Goal: Information Seeking & Learning: Learn about a topic

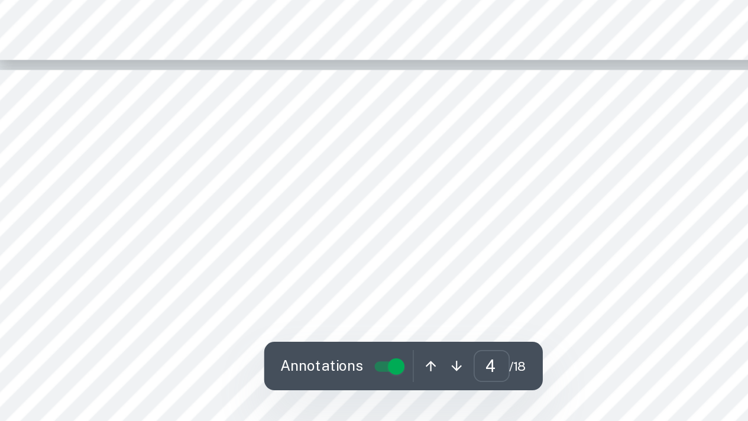
type input "5"
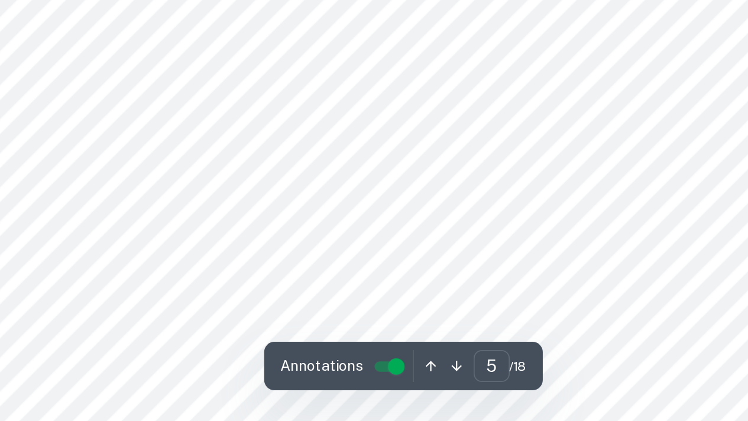
scroll to position [2433, 0]
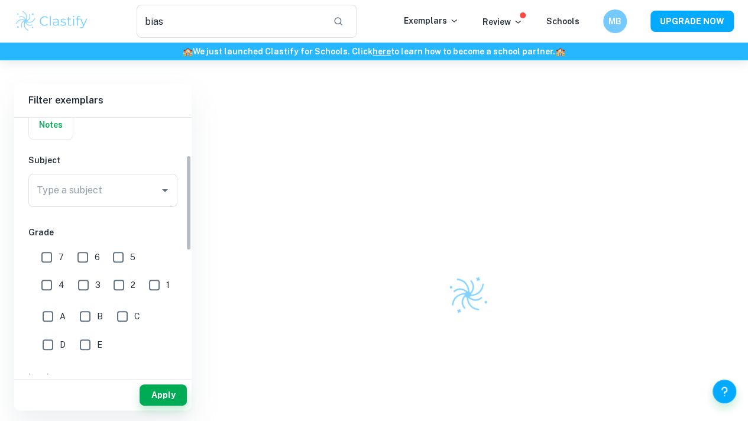
scroll to position [101, 0]
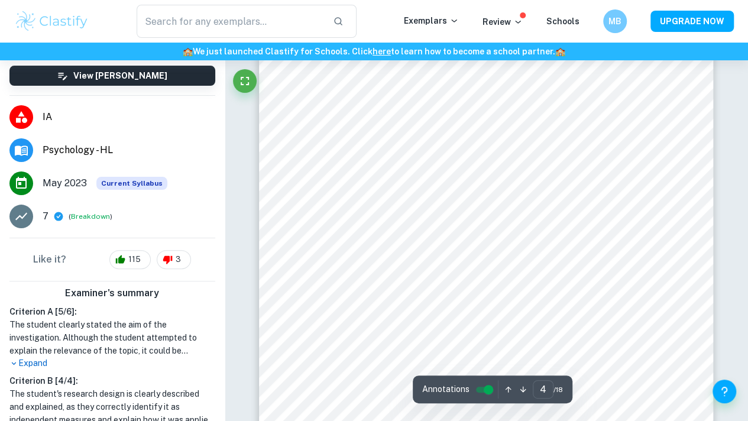
scroll to position [2350, 0]
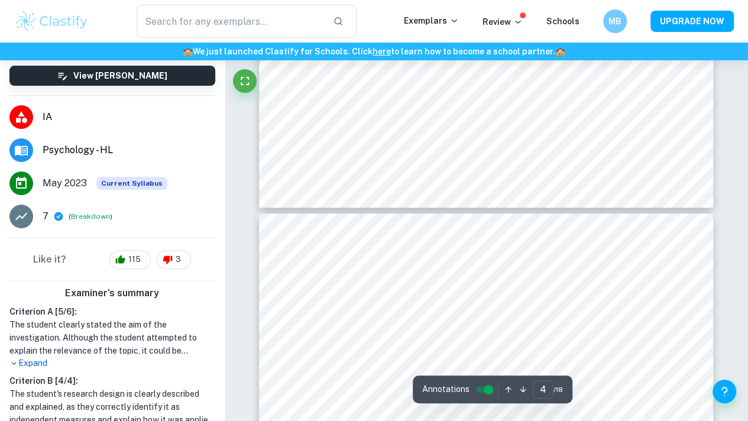
type input "5"
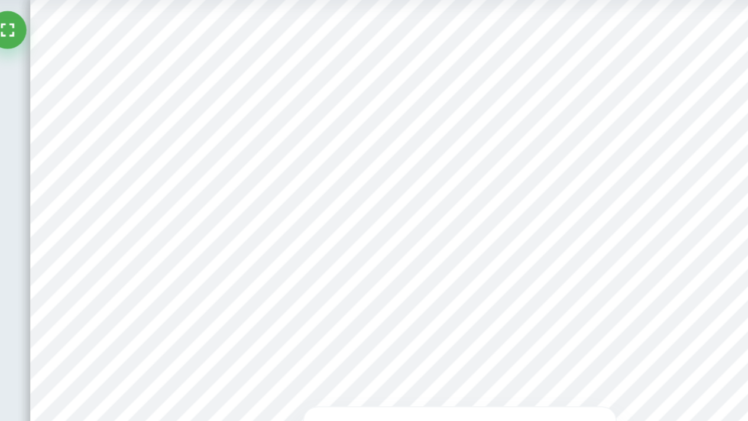
scroll to position [0, 0]
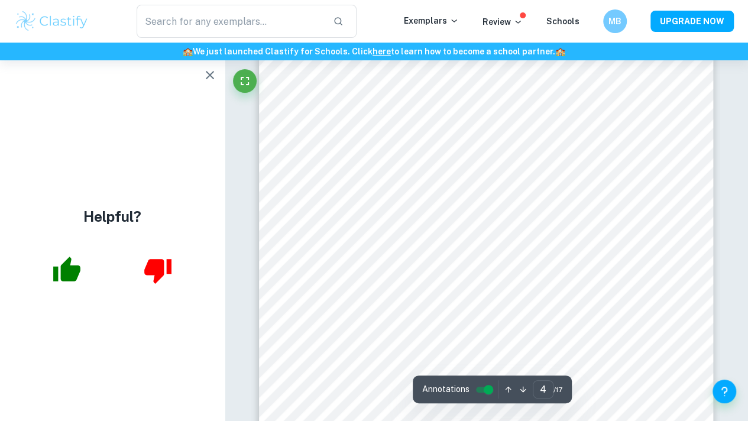
scroll to position [2141, 0]
click at [209, 77] on icon "button" at bounding box center [210, 75] width 14 height 14
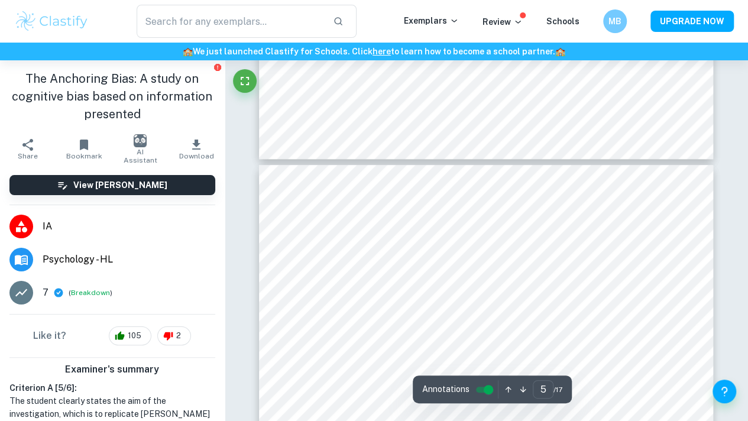
scroll to position [2435, 0]
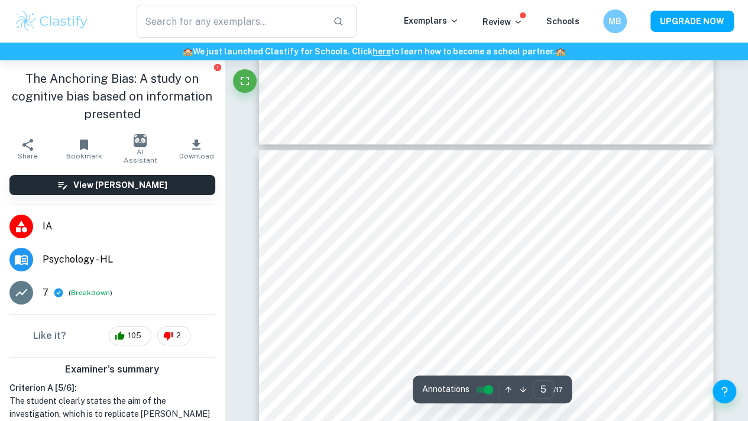
type input "4"
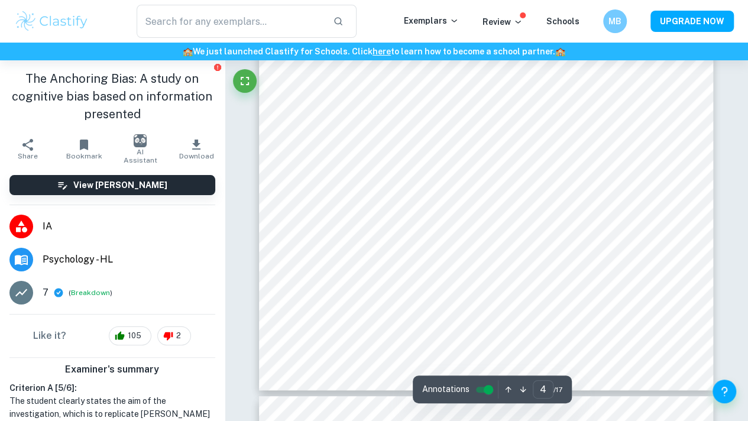
scroll to position [2174, 0]
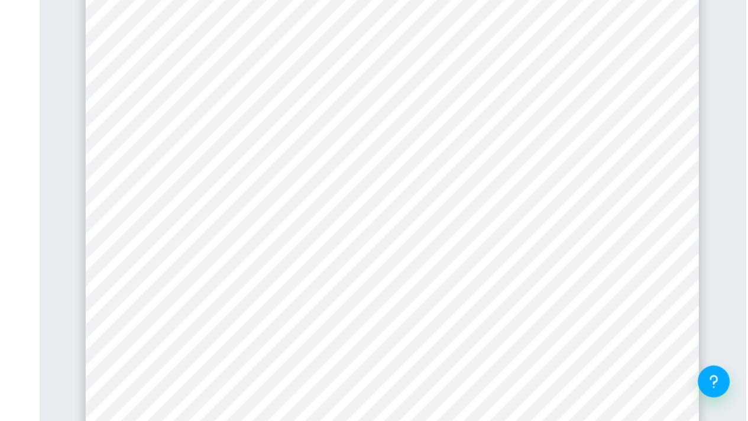
scroll to position [3386, 0]
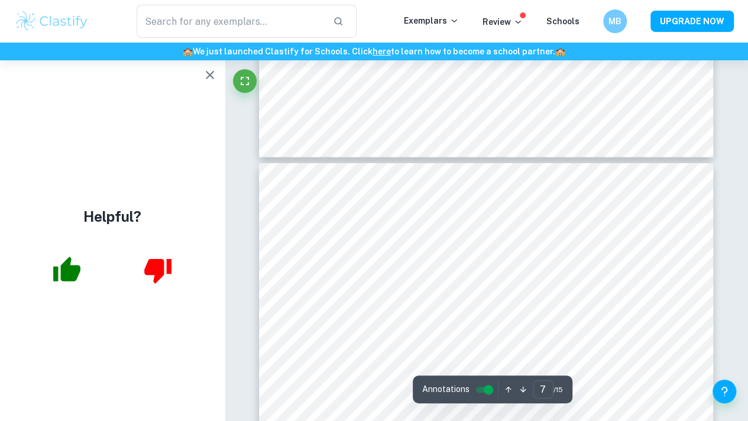
type input "6"
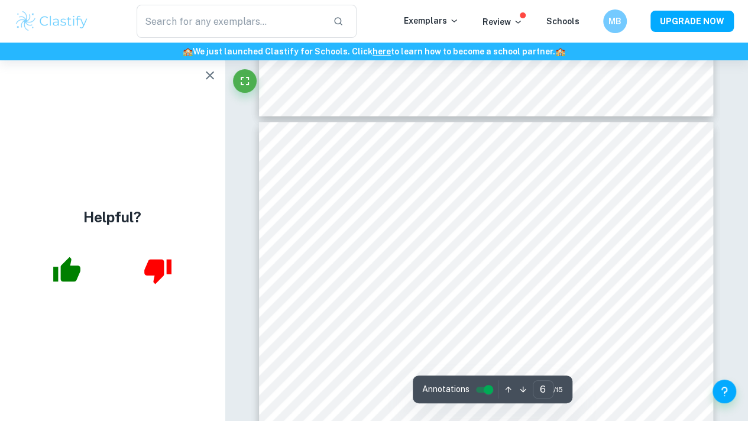
scroll to position [3334, 0]
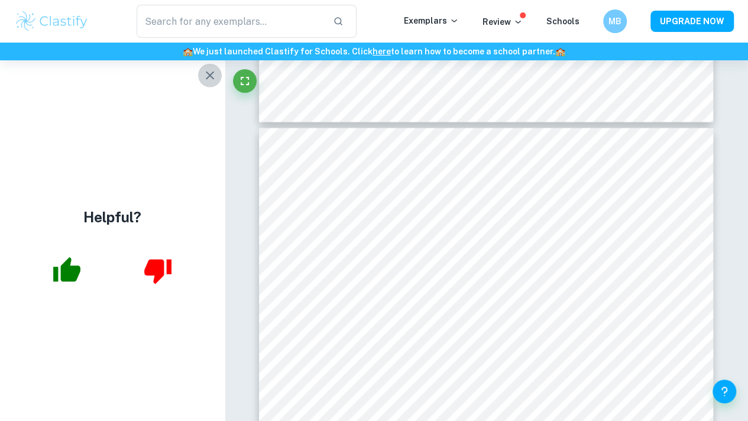
click at [214, 69] on icon "button" at bounding box center [210, 75] width 14 height 14
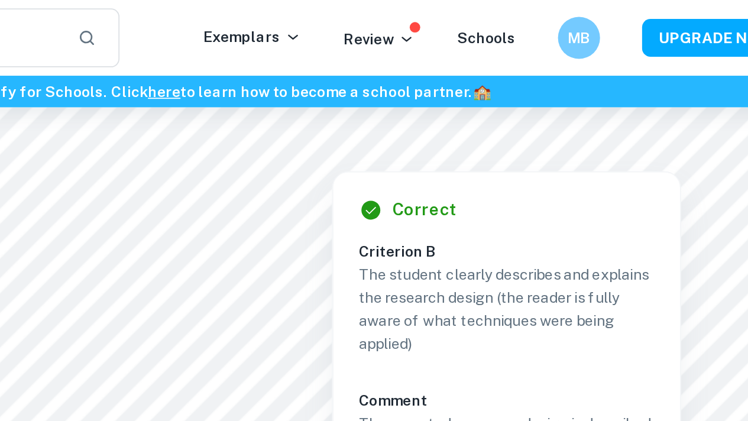
scroll to position [2890, 0]
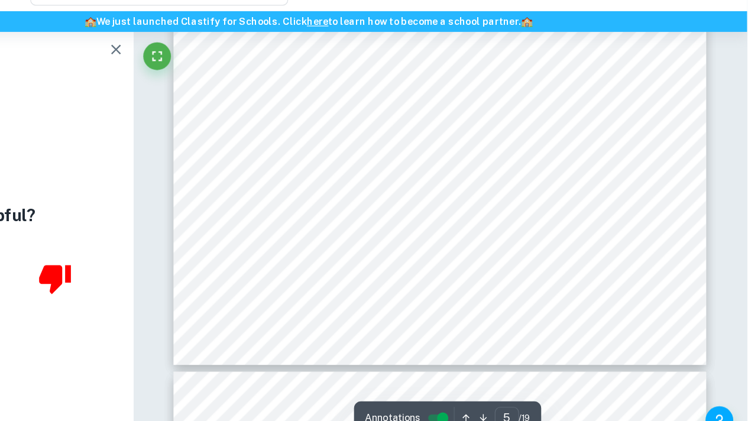
type input "6"
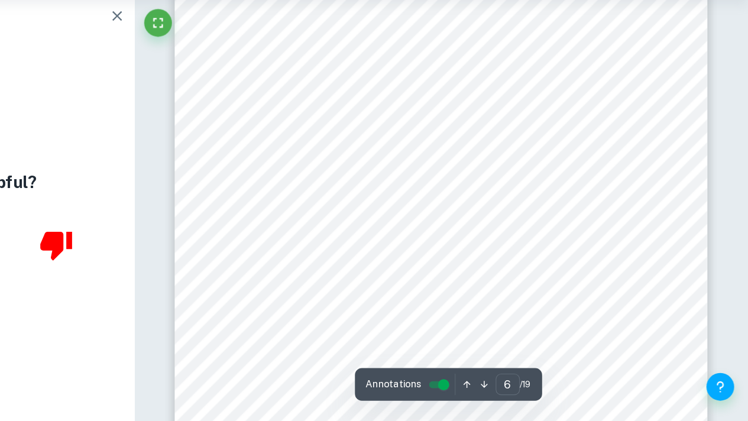
scroll to position [3587, 0]
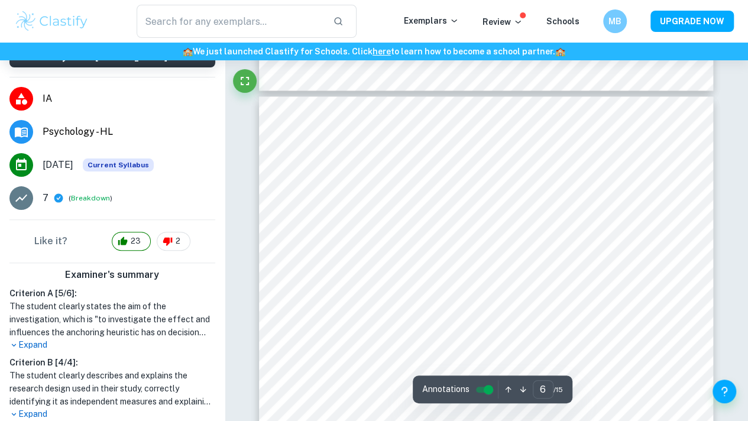
scroll to position [3090, 0]
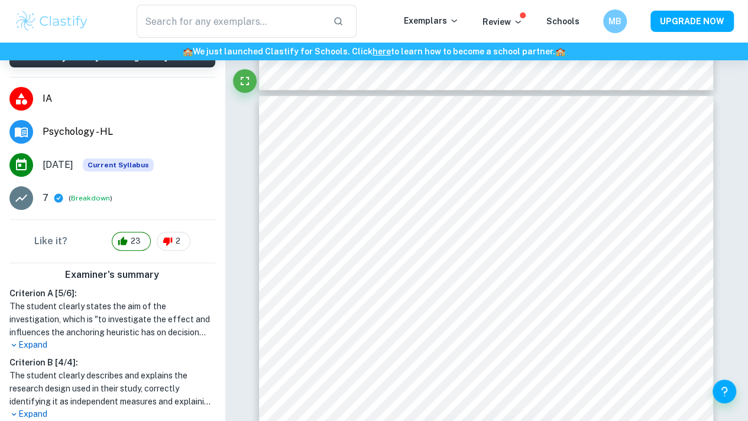
type input "5"
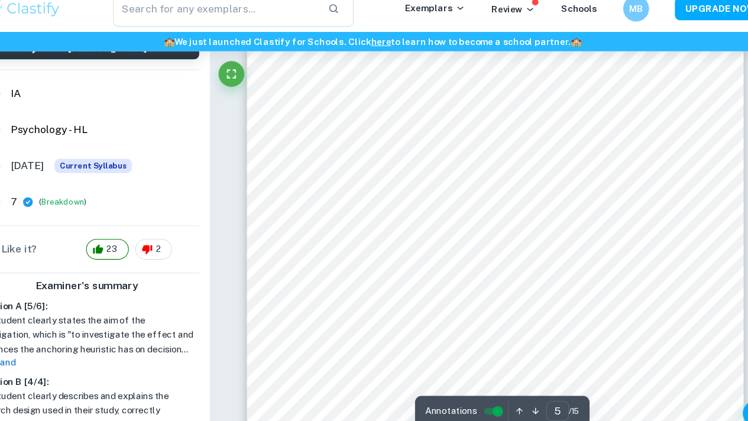
scroll to position [2635, 0]
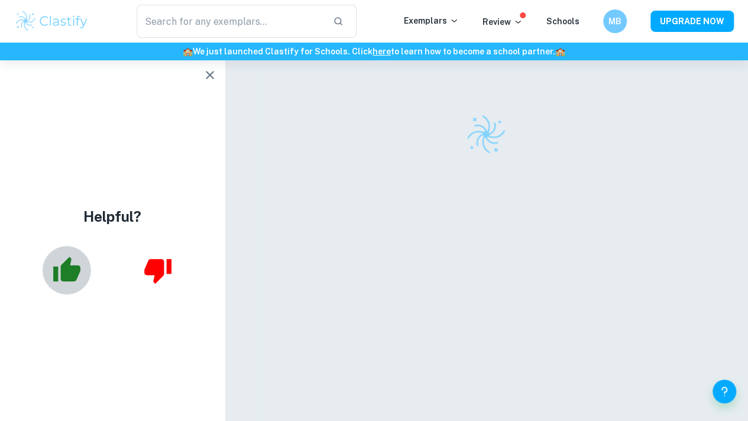
click at [70, 270] on icon "button" at bounding box center [66, 269] width 27 height 25
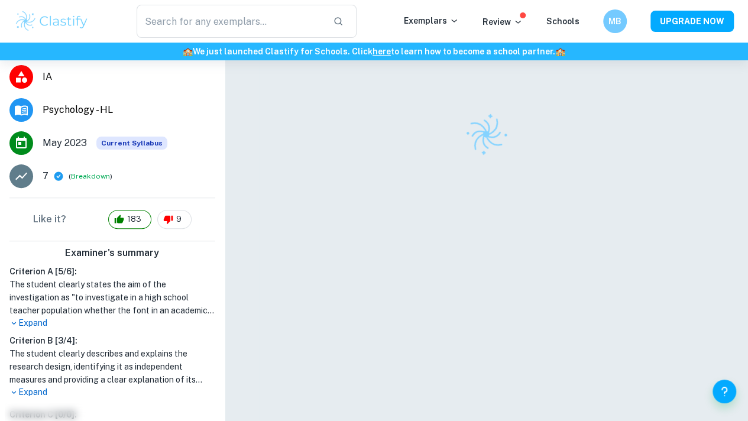
scroll to position [60, 0]
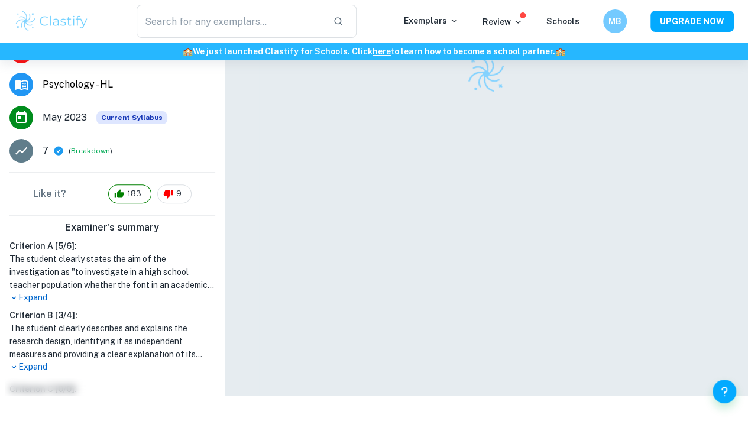
click at [362, 279] on div at bounding box center [486, 198] width 454 height 396
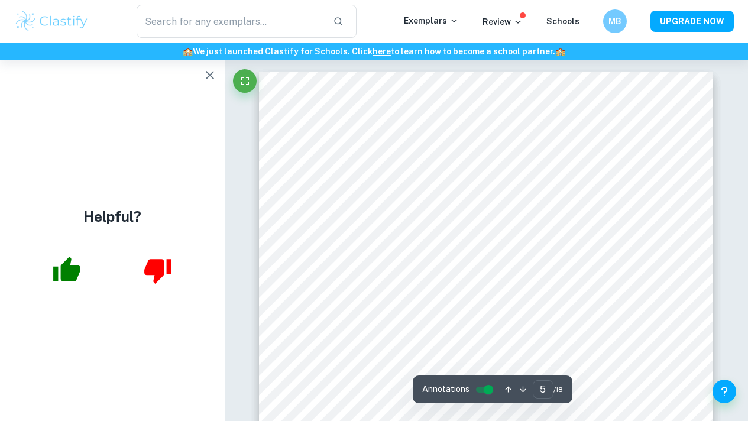
scroll to position [2580, 0]
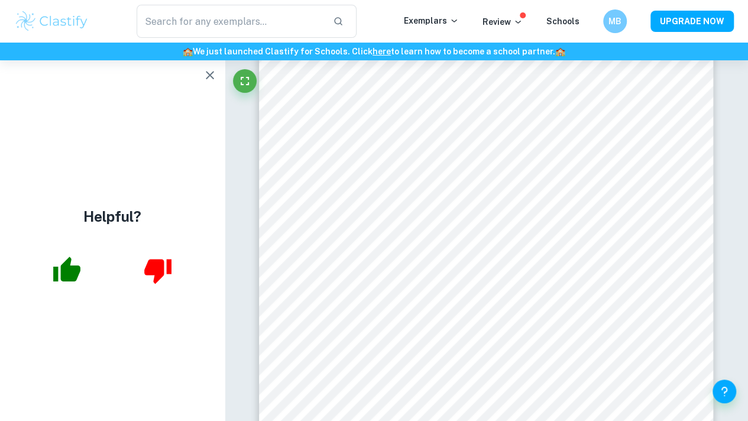
click at [62, 277] on icon "button" at bounding box center [66, 269] width 27 height 25
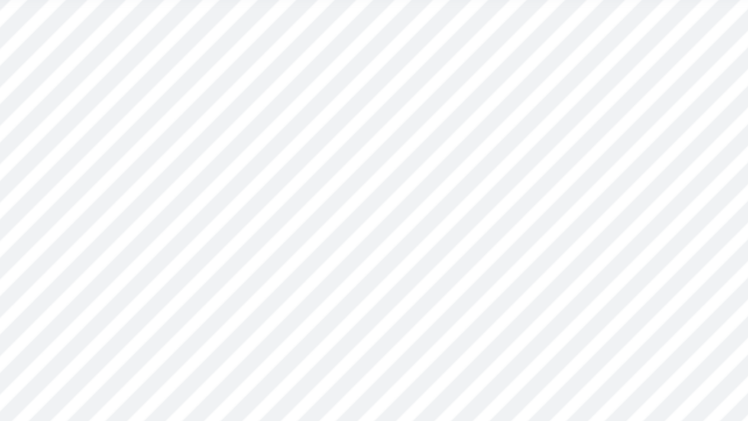
scroll to position [2804, 0]
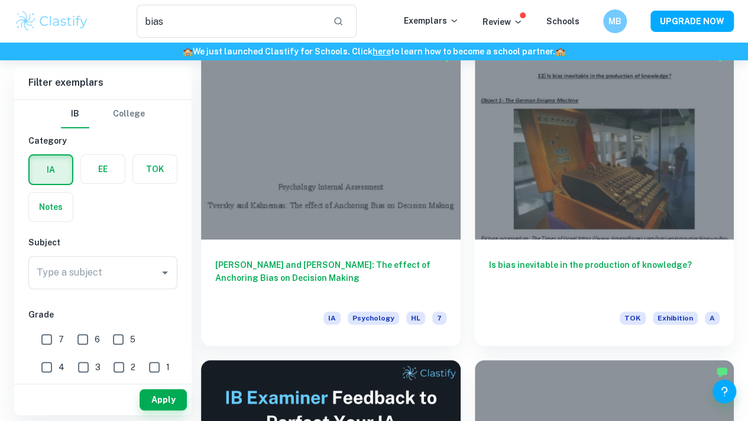
scroll to position [101, 0]
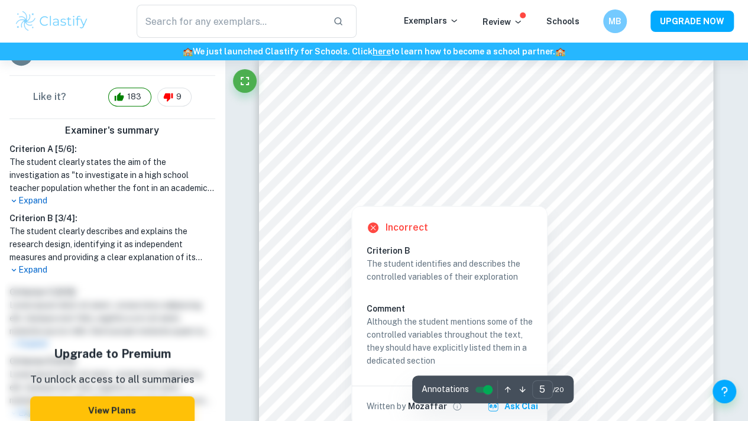
scroll to position [2538, 0]
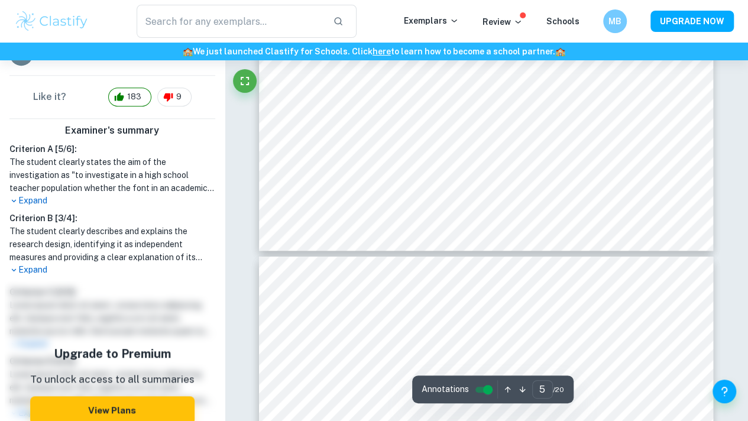
type input "4"
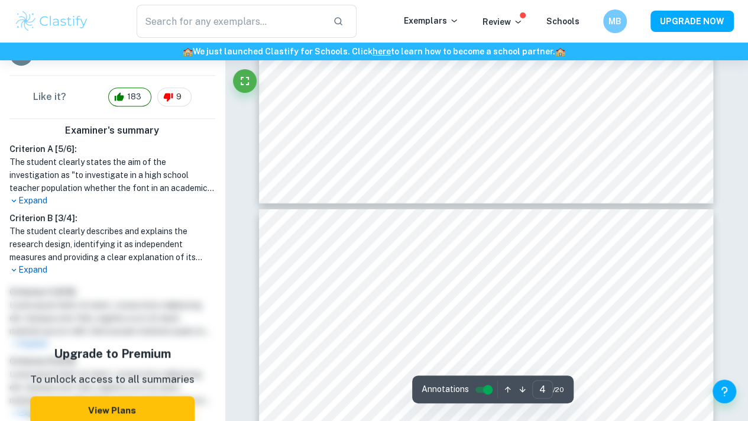
scroll to position [1789, 0]
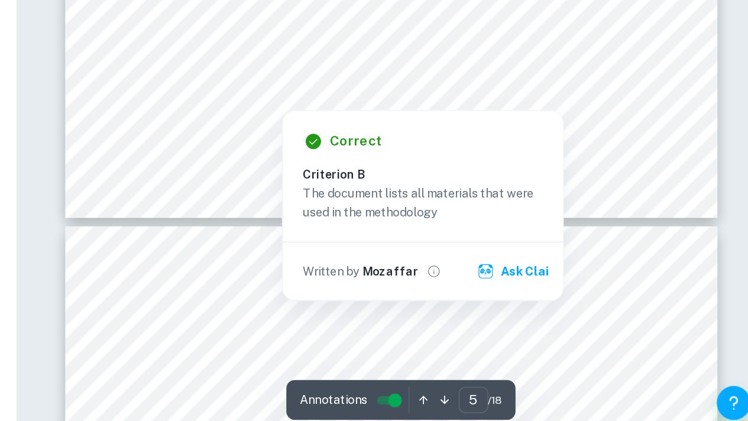
scroll to position [3192, 0]
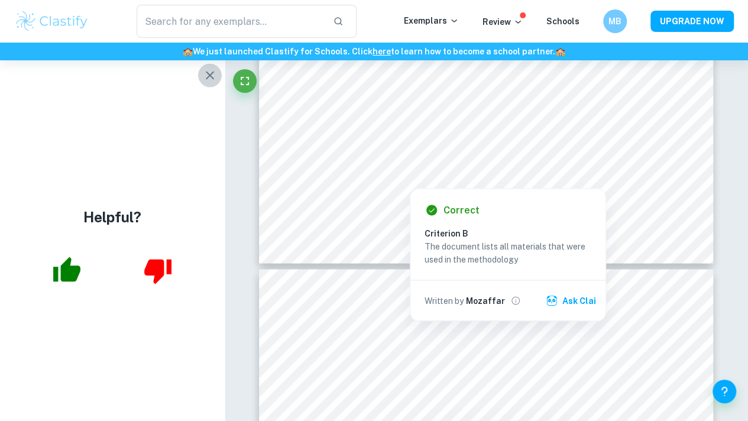
click at [212, 70] on icon "button" at bounding box center [210, 75] width 14 height 14
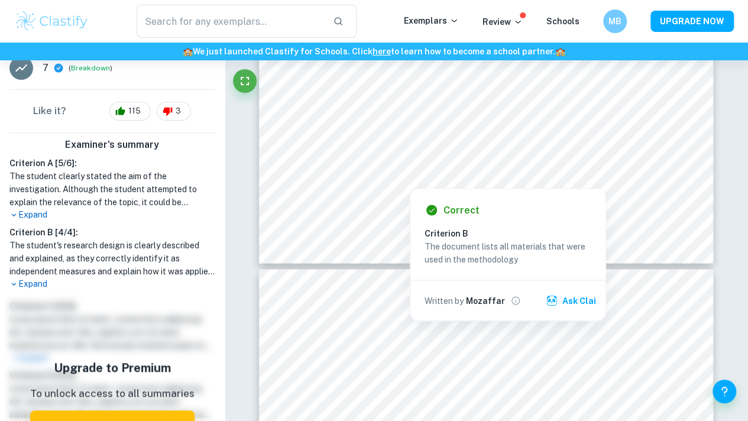
scroll to position [241, 0]
